Goal: Task Accomplishment & Management: Use online tool/utility

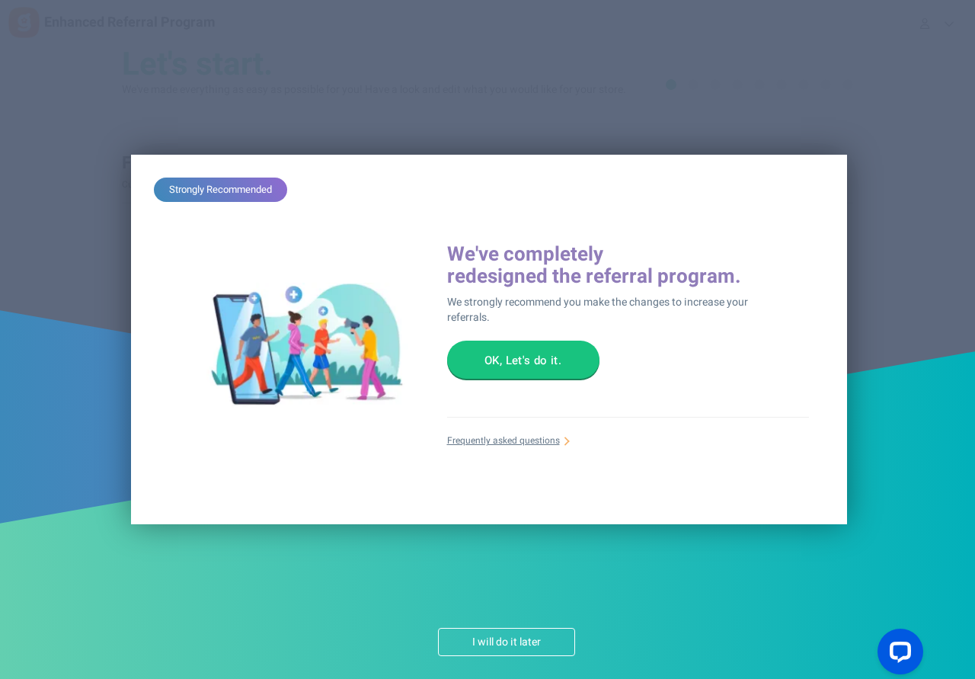
click at [525, 365] on button "OK, Let's do it." at bounding box center [523, 359] width 152 height 38
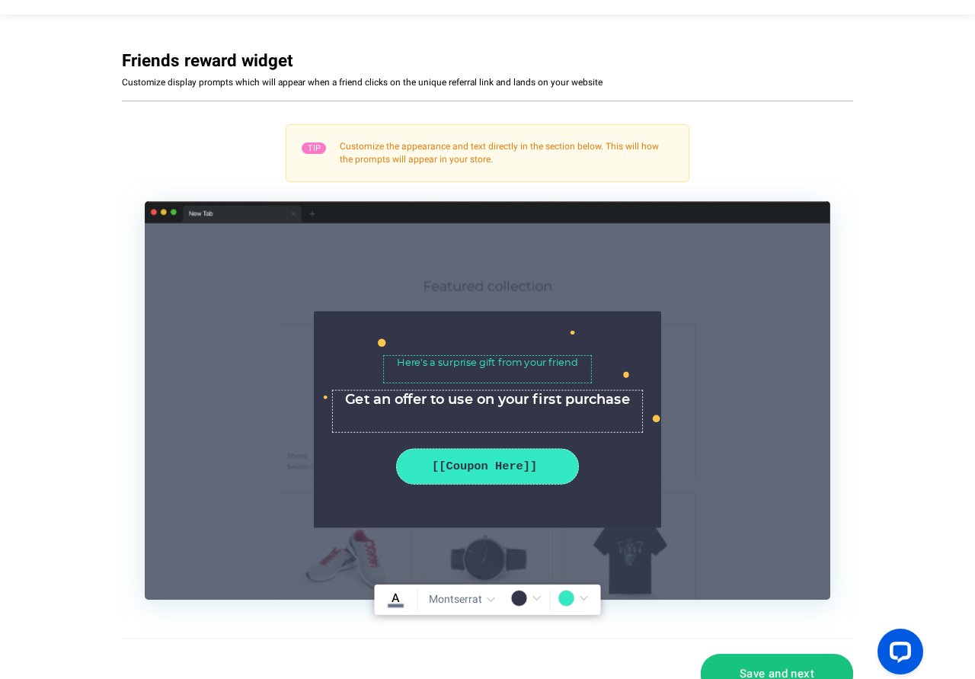
scroll to position [138, 0]
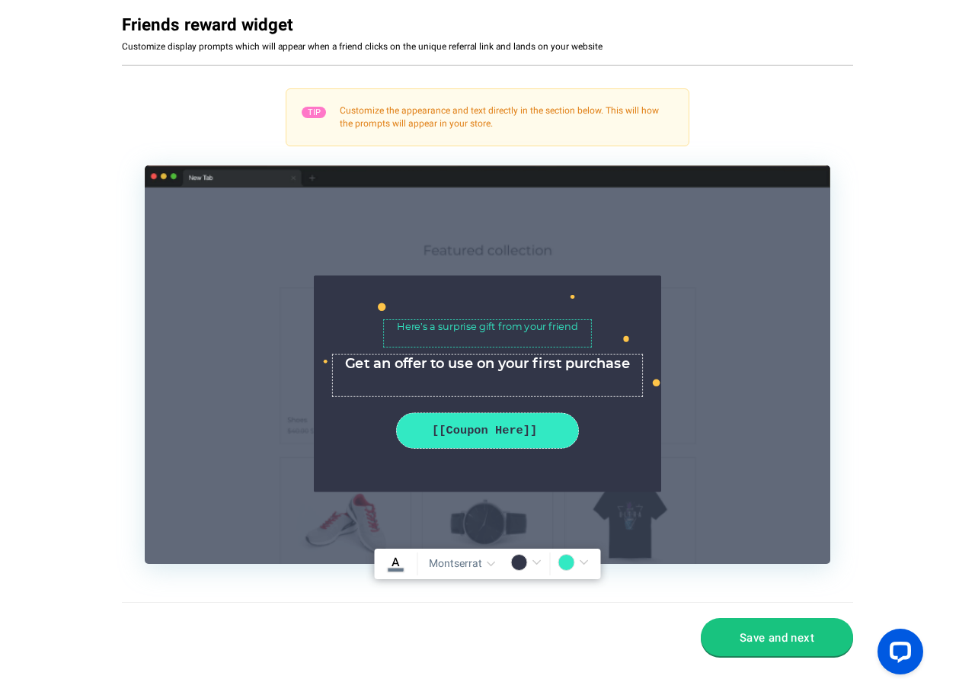
click at [786, 634] on button "Save and next" at bounding box center [777, 637] width 152 height 38
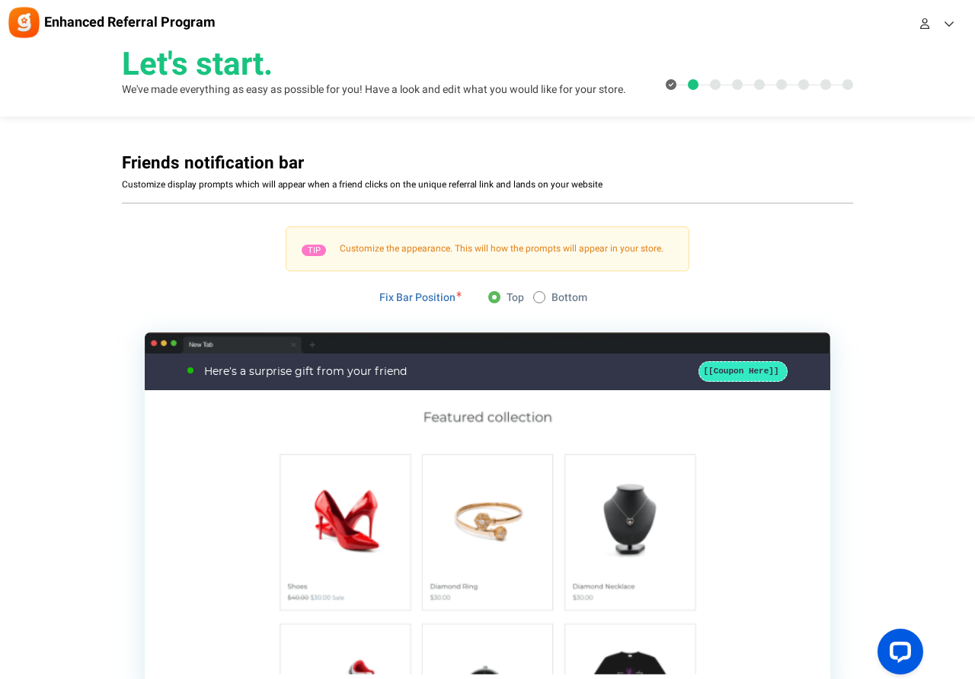
scroll to position [120, 0]
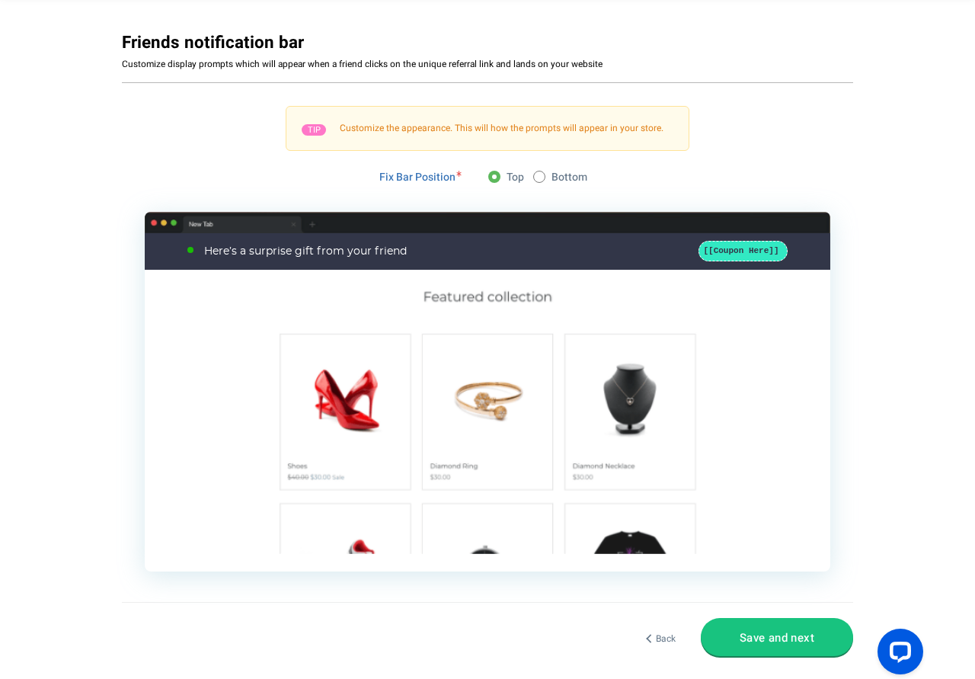
click at [778, 640] on button "Save and next" at bounding box center [777, 637] width 152 height 38
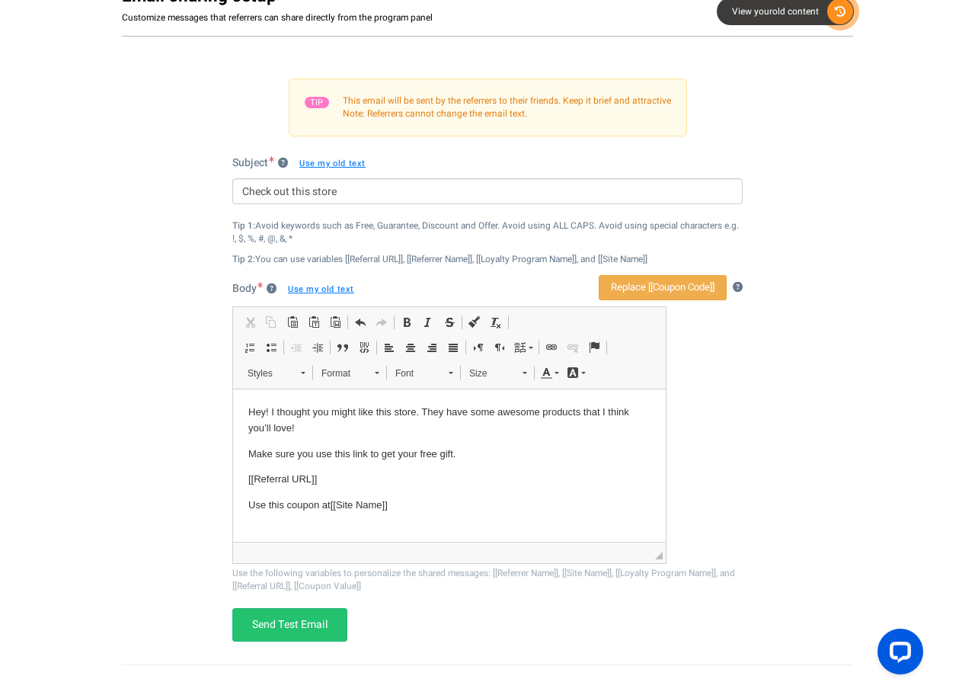
scroll to position [226, 0]
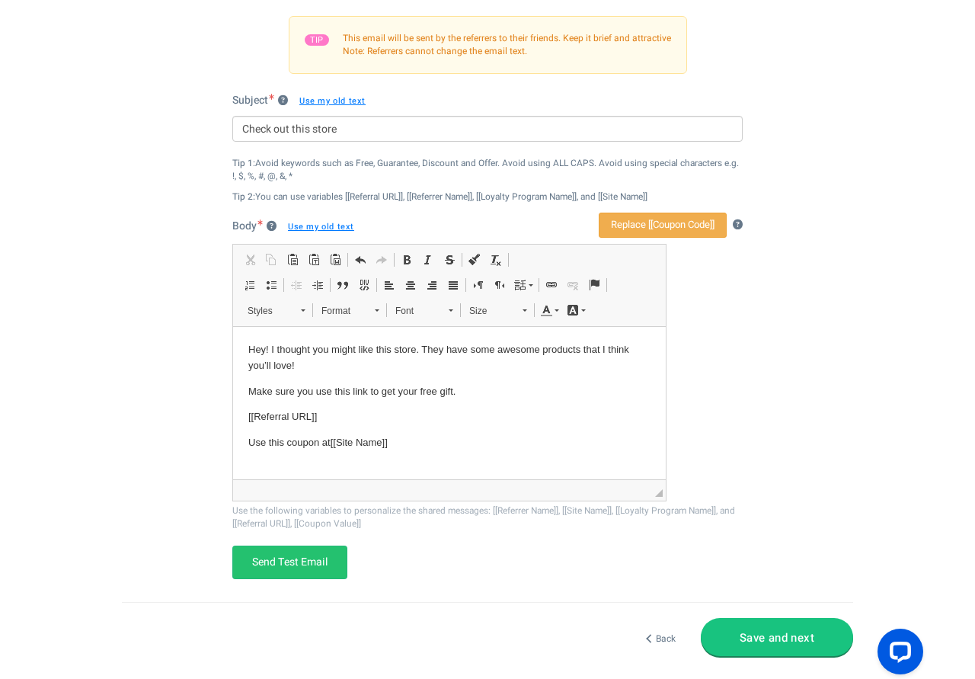
click at [775, 639] on button "Save and next" at bounding box center [777, 637] width 152 height 38
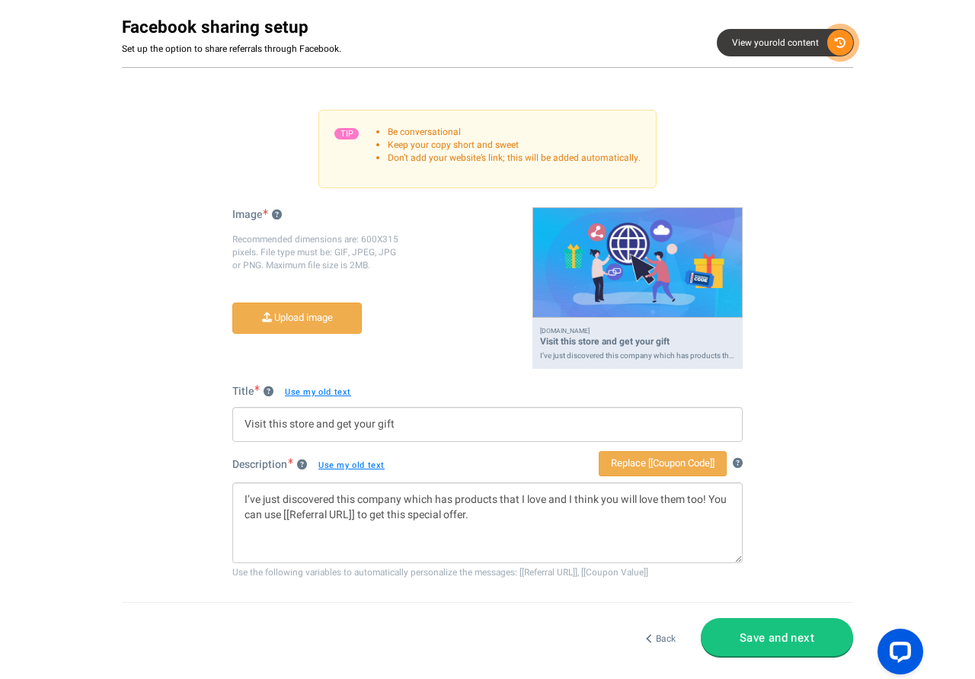
scroll to position [136, 0]
click at [771, 637] on button "Save and next" at bounding box center [777, 637] width 152 height 38
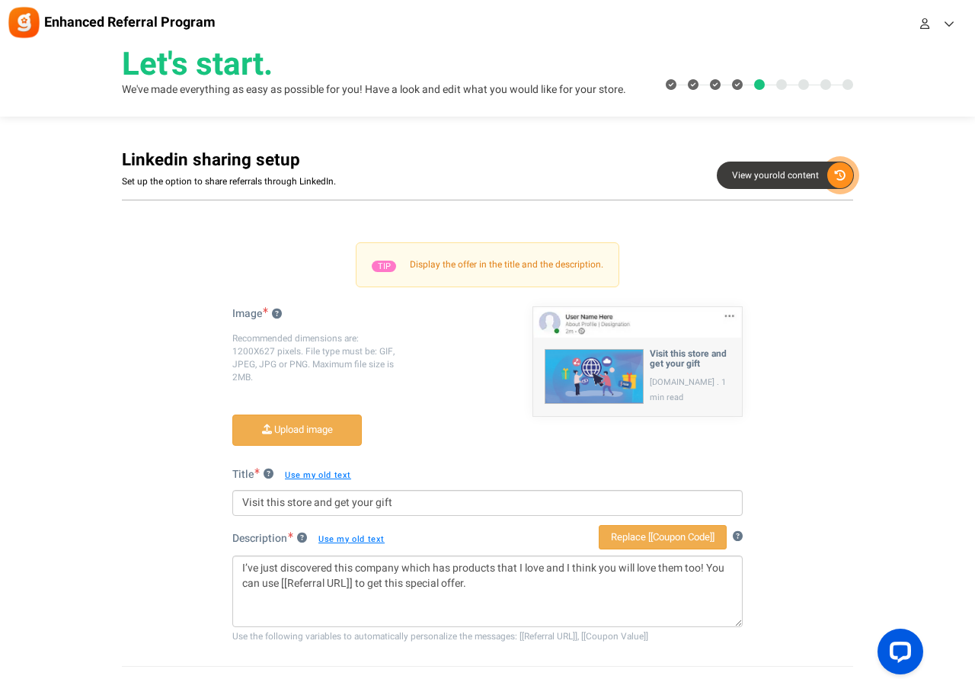
scroll to position [64, 0]
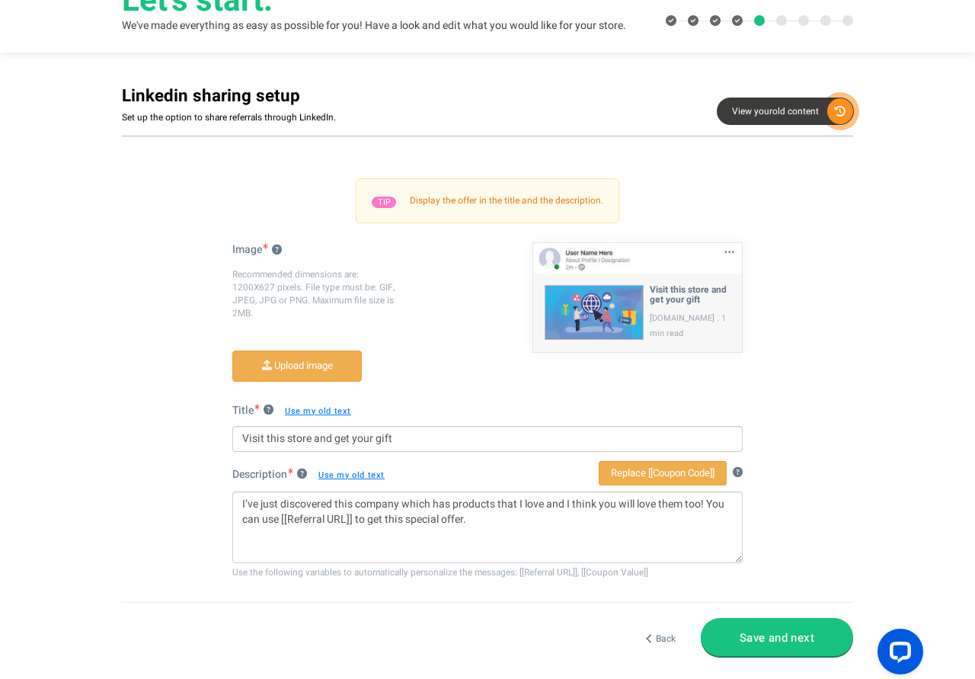
click at [791, 640] on button "Save and next" at bounding box center [777, 637] width 152 height 38
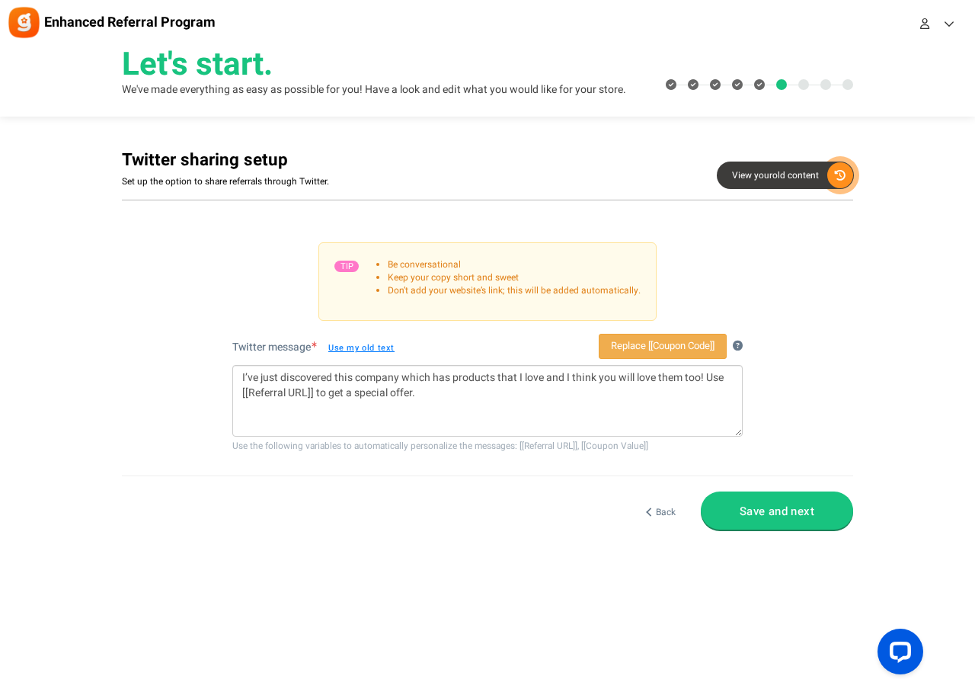
scroll to position [0, 0]
click at [787, 517] on button "Save and next" at bounding box center [777, 510] width 152 height 38
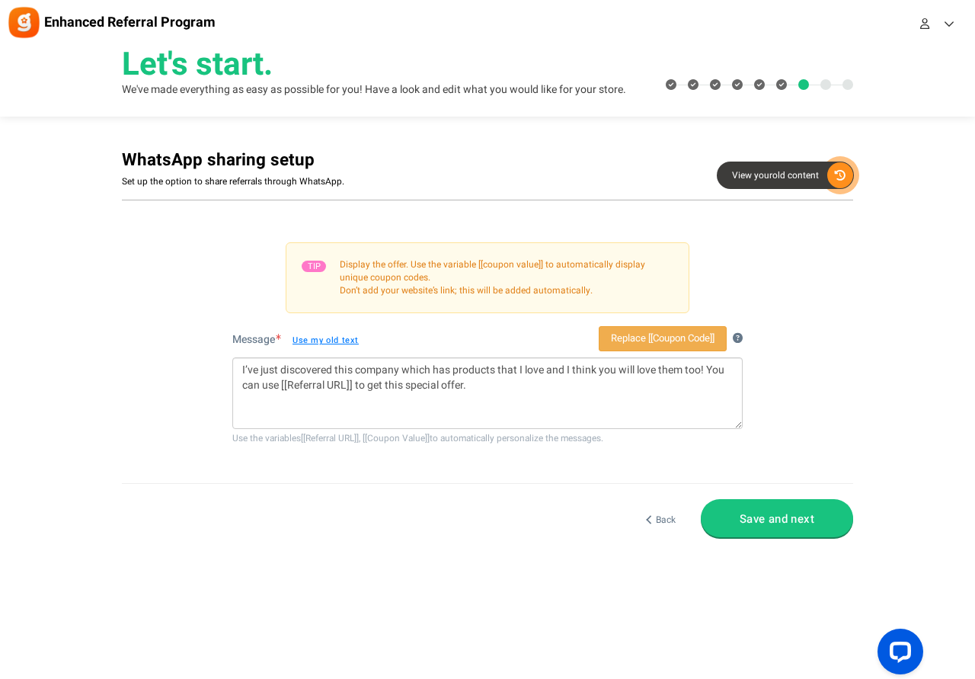
click at [788, 521] on button "Save and next" at bounding box center [777, 518] width 152 height 38
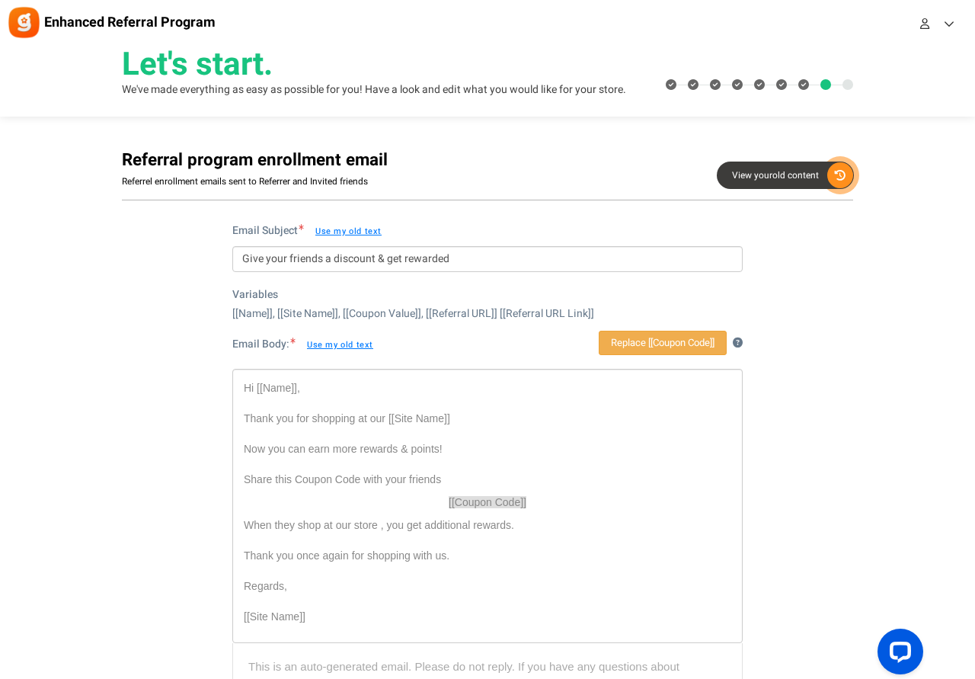
scroll to position [145, 0]
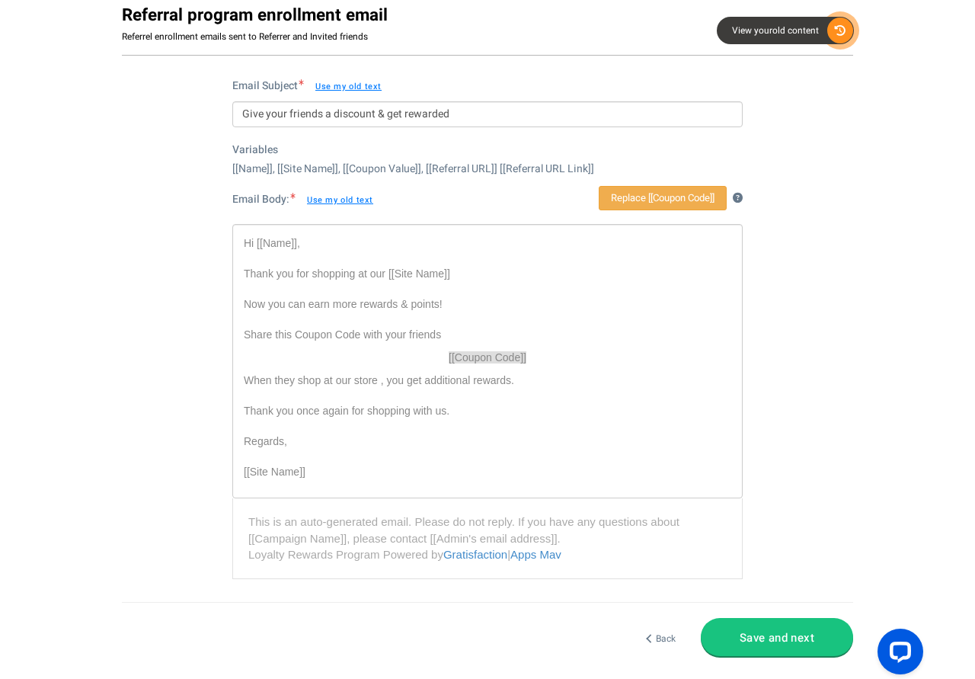
click at [778, 642] on button "Save and next" at bounding box center [777, 637] width 152 height 38
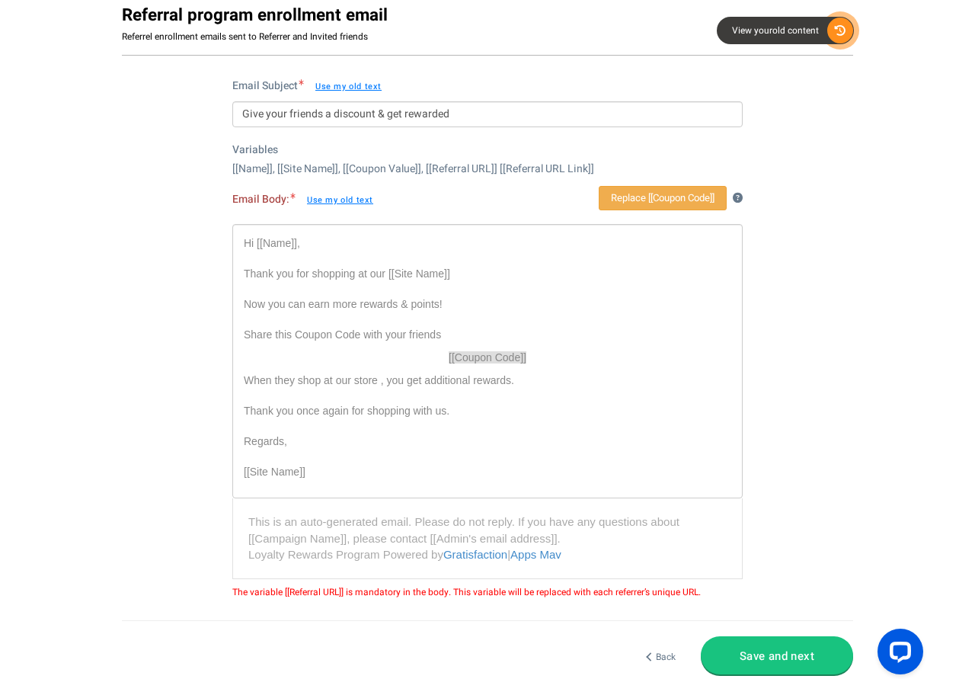
drag, startPoint x: 594, startPoint y: 167, endPoint x: 498, endPoint y: 175, distance: 96.3
click at [498, 175] on div "[[Name]], [[Site Name]], [[Coupon Value]], [[Referral URL]] [[Referral URL Link…" at bounding box center [487, 168] width 510 height 15
copy div "[[Referral URL Link]]"
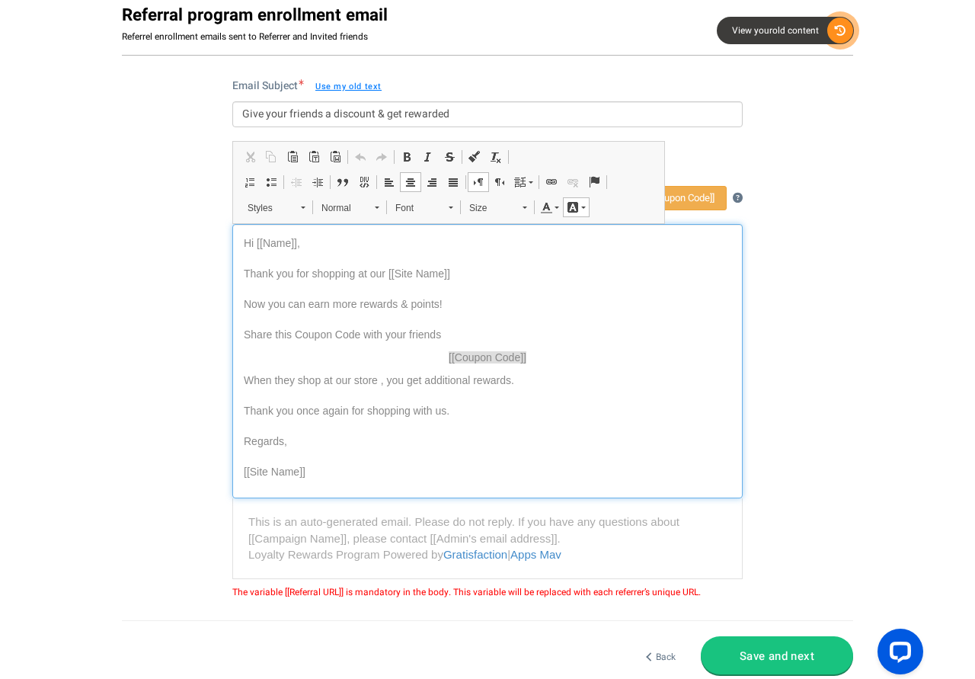
click at [538, 358] on p "[[Coupon Code]]" at bounding box center [487, 357] width 487 height 15
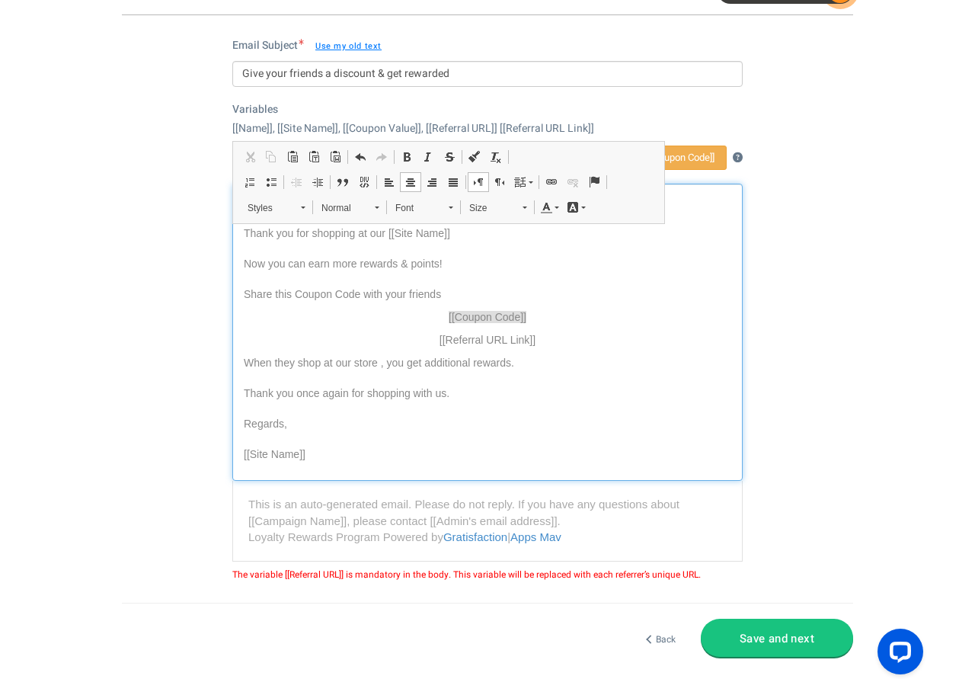
scroll to position [186, 0]
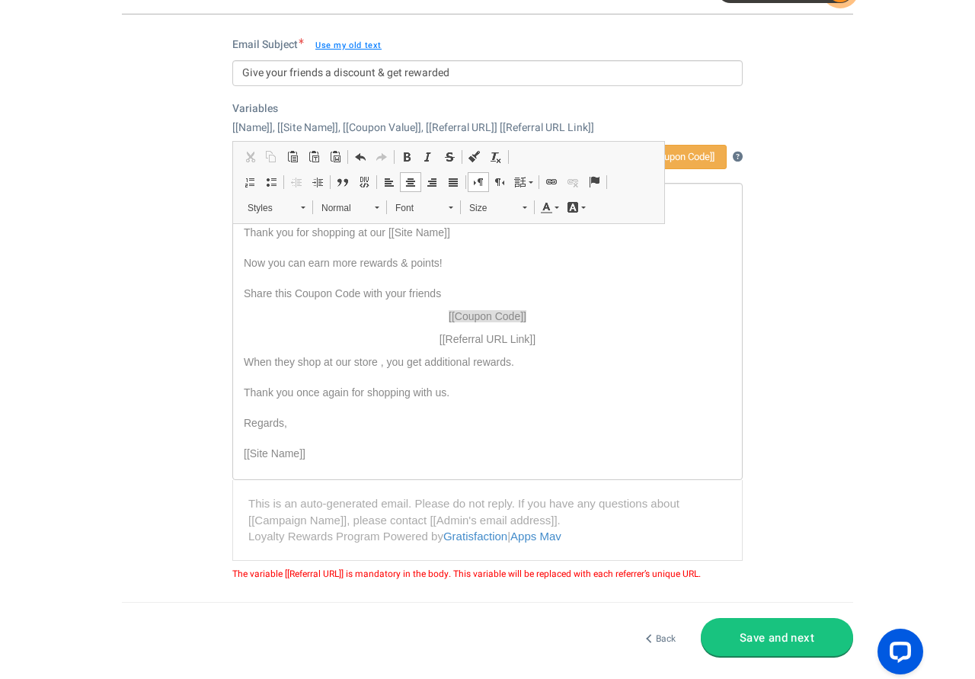
click at [773, 642] on button "Save and next" at bounding box center [777, 637] width 152 height 38
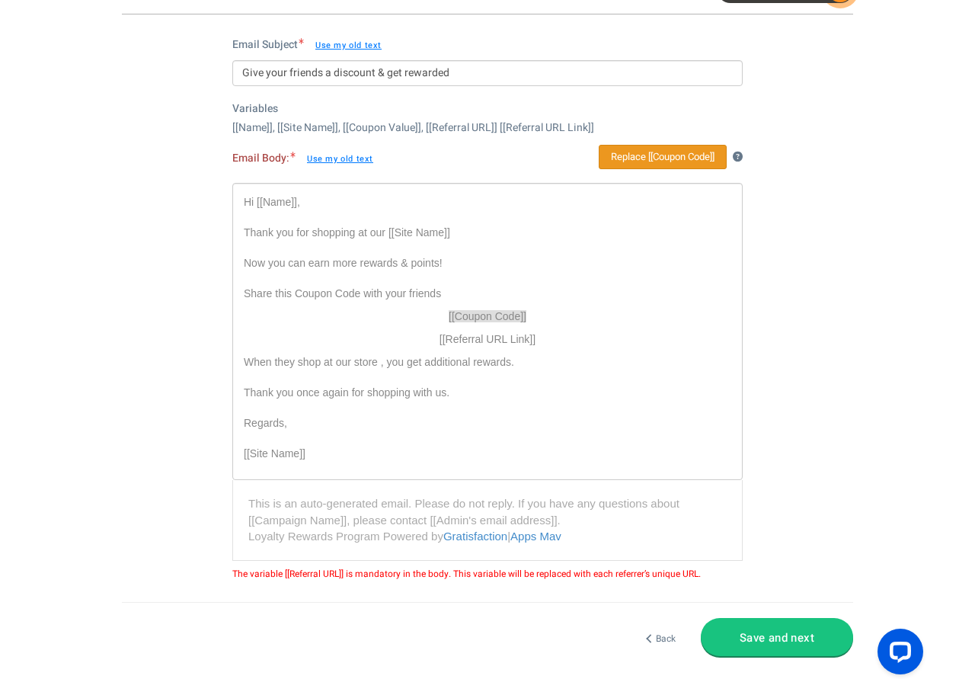
click at [656, 158] on link "Replace [[Coupon Code]]" at bounding box center [663, 157] width 128 height 25
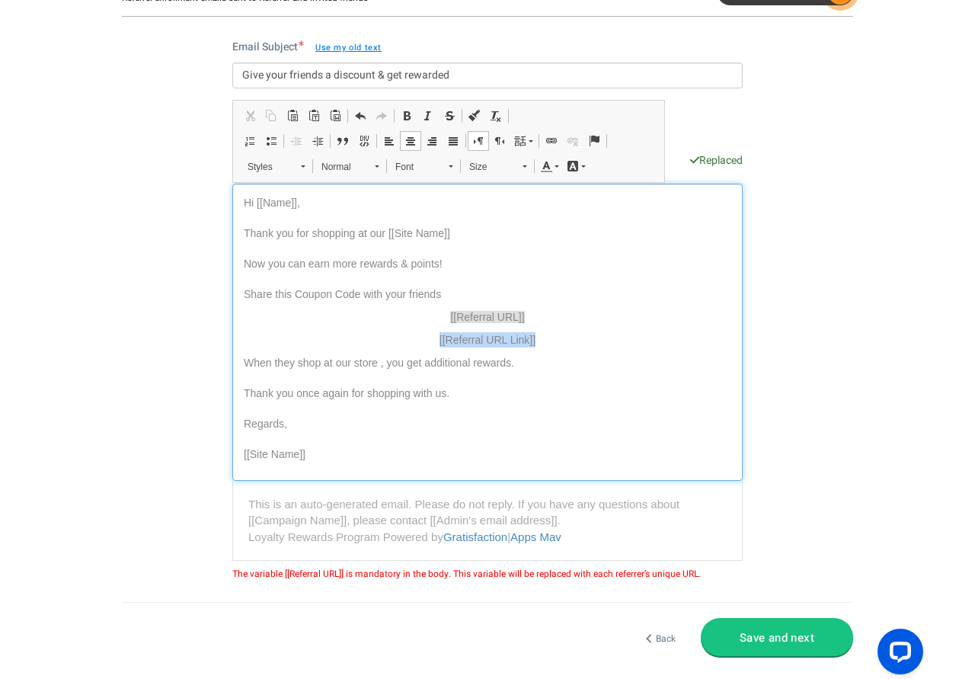
drag, startPoint x: 554, startPoint y: 339, endPoint x: 423, endPoint y: 339, distance: 131.0
click at [423, 339] on p "[[Referral URL Link]]" at bounding box center [487, 339] width 487 height 15
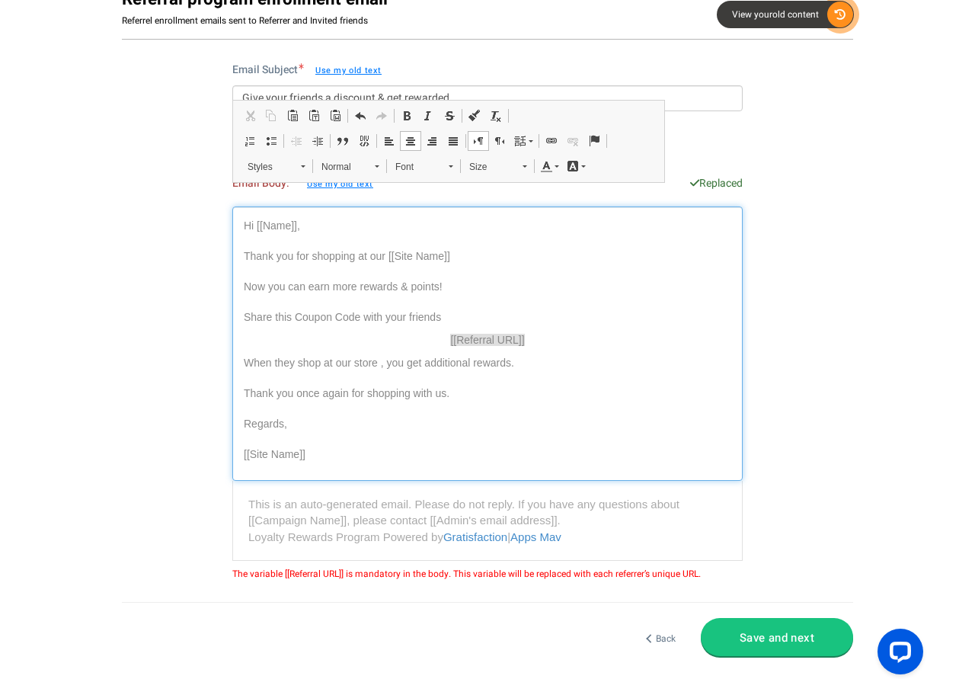
scroll to position [161, 0]
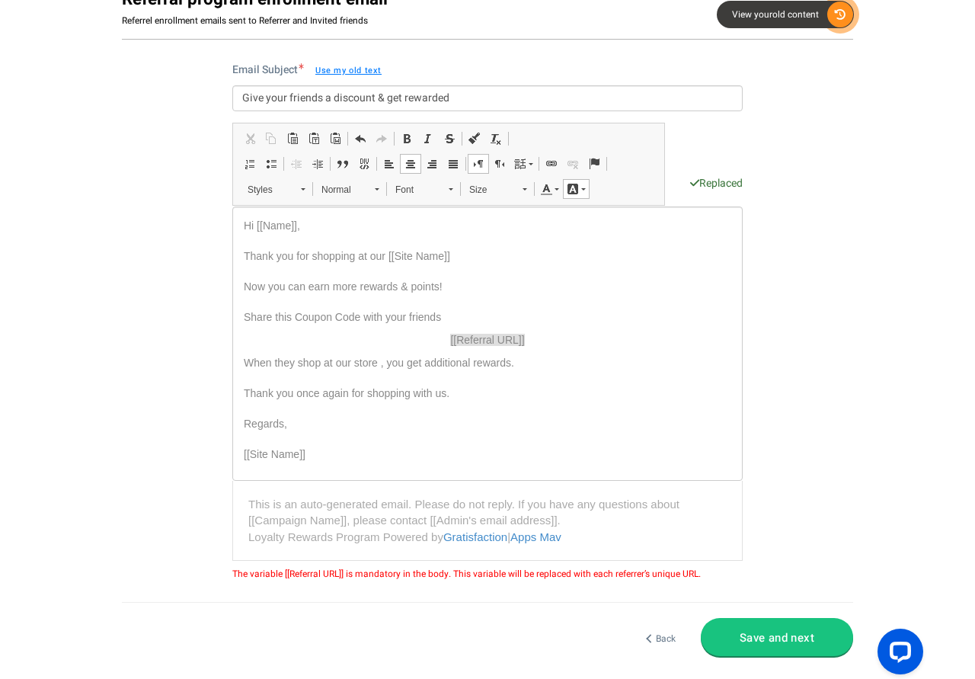
click at [777, 634] on button "Save and next" at bounding box center [777, 637] width 152 height 38
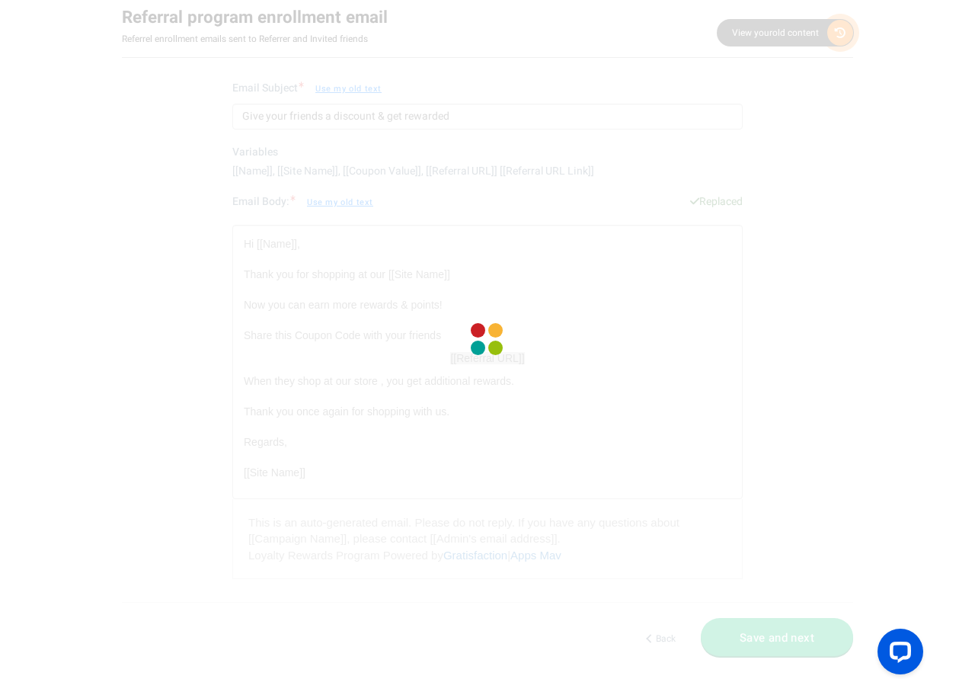
scroll to position [0, 0]
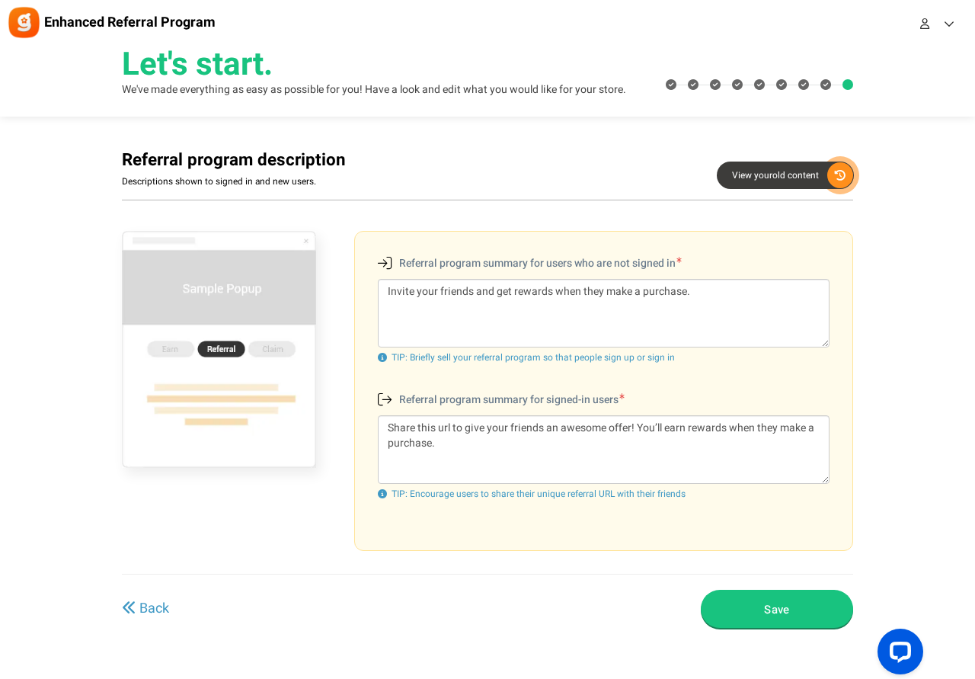
click at [778, 608] on button "Save" at bounding box center [777, 608] width 152 height 38
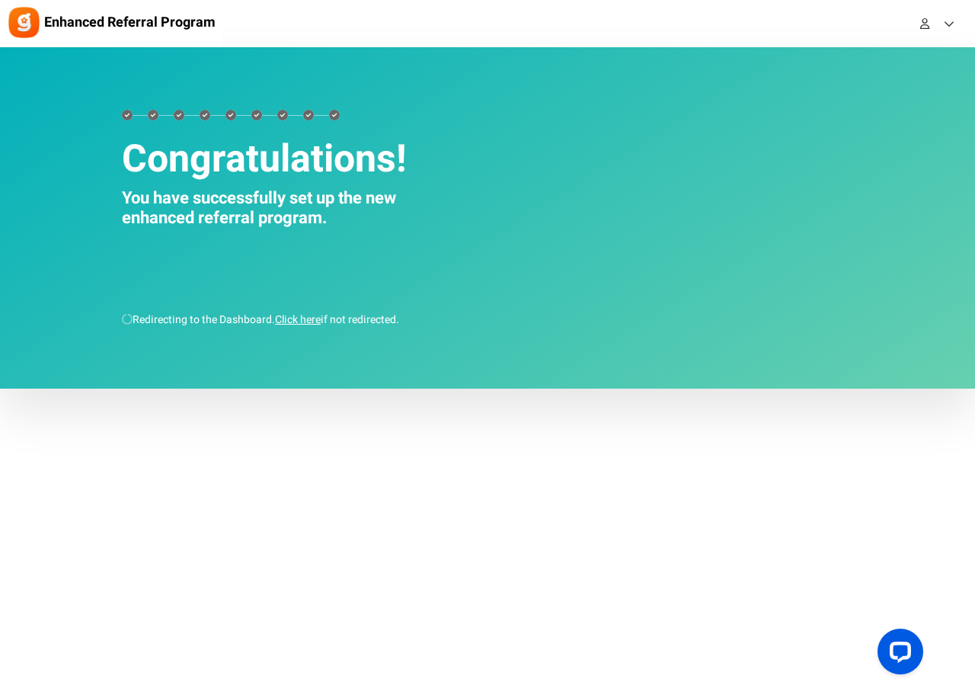
click at [298, 316] on link "Click here" at bounding box center [298, 319] width 46 height 16
